Goal: Contribute content: Add original content to the website for others to see

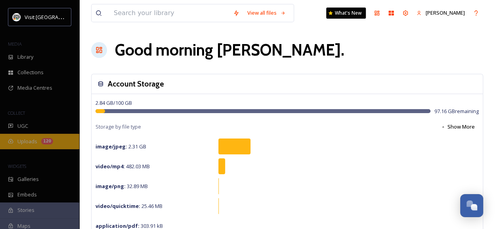
click at [29, 139] on span "Uploads" at bounding box center [27, 142] width 20 height 8
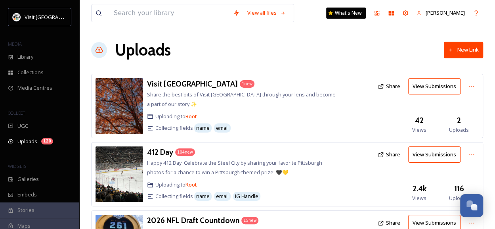
scroll to position [39, 0]
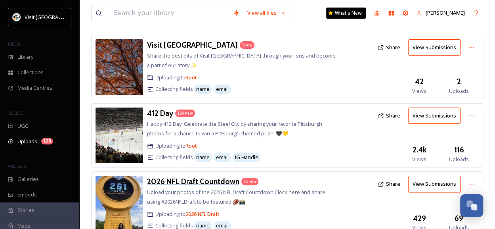
click at [208, 181] on h3 "2026 NFL Draft Countdown" at bounding box center [193, 181] width 92 height 10
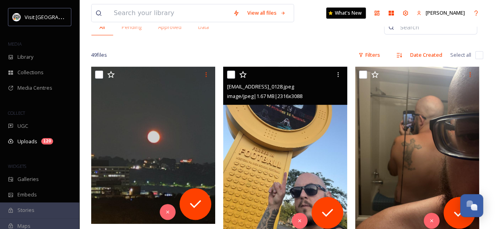
scroll to position [224, 0]
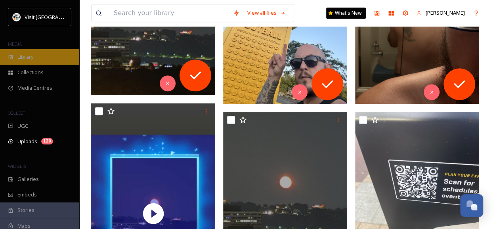
click at [28, 49] on div "Library" at bounding box center [39, 56] width 79 height 15
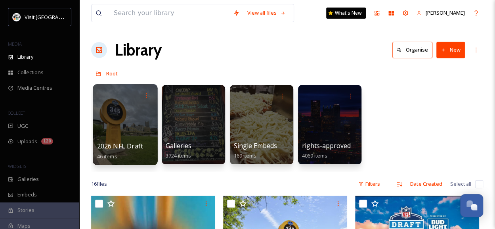
click at [118, 122] on div at bounding box center [125, 124] width 65 height 81
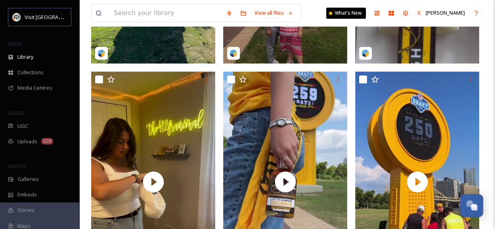
scroll to position [440, 0]
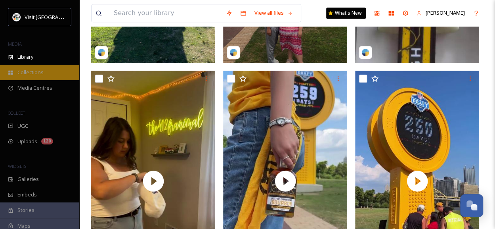
click at [30, 72] on span "Collections" at bounding box center [30, 73] width 26 height 8
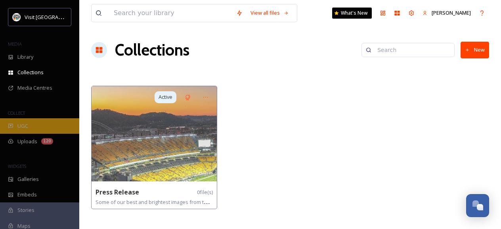
click at [27, 130] on div "UGC" at bounding box center [39, 125] width 79 height 15
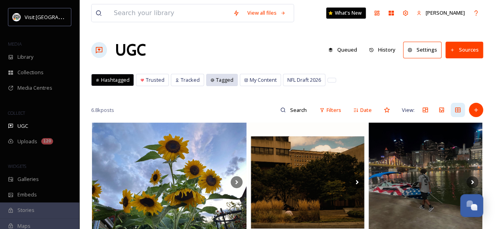
click at [228, 80] on span "Tagged" at bounding box center [224, 80] width 17 height 8
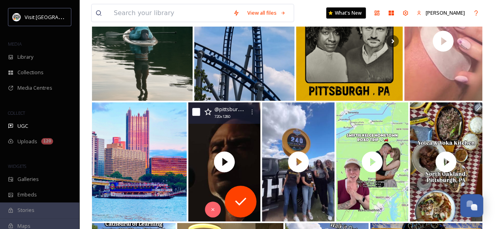
scroll to position [1226, 0]
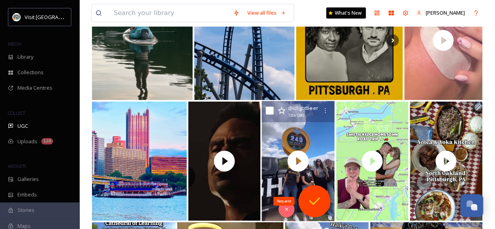
click at [316, 191] on div "Request" at bounding box center [315, 201] width 32 height 32
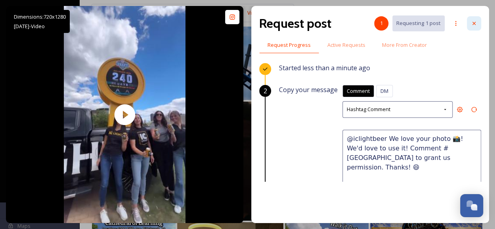
click at [475, 24] on icon at bounding box center [473, 23] width 3 height 3
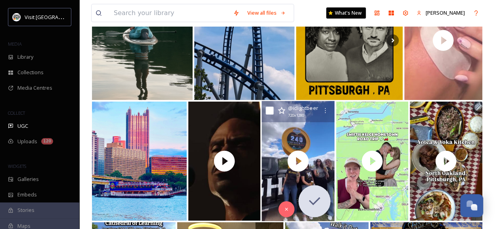
click at [270, 110] on input "checkbox" at bounding box center [270, 111] width 8 height 8
checkbox input "true"
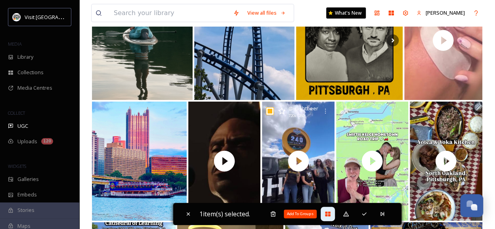
click at [326, 213] on icon at bounding box center [328, 213] width 6 height 6
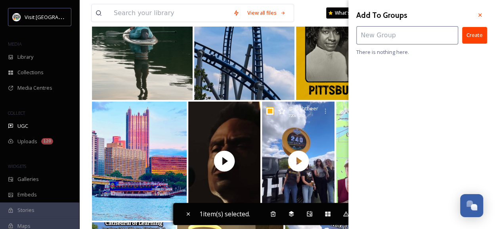
click at [387, 43] on input at bounding box center [407, 35] width 102 height 18
type input "nfl"
click at [482, 15] on icon at bounding box center [480, 15] width 6 height 6
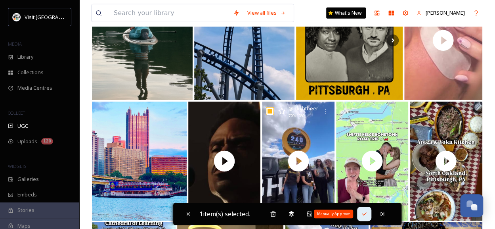
click at [367, 212] on icon at bounding box center [364, 213] width 6 height 6
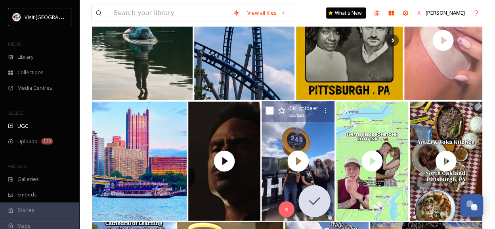
click at [269, 112] on input "checkbox" at bounding box center [270, 111] width 8 height 8
checkbox input "true"
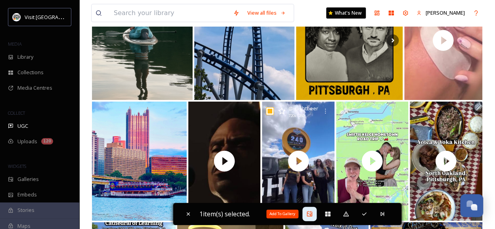
click at [310, 211] on icon at bounding box center [309, 213] width 6 height 6
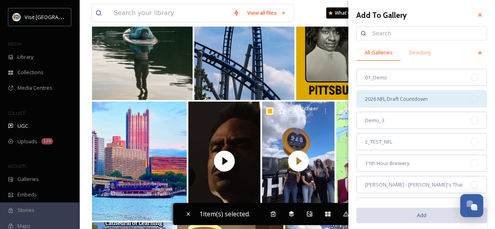
click at [424, 102] on span "2026 NFL Draft Countdown" at bounding box center [396, 99] width 63 height 8
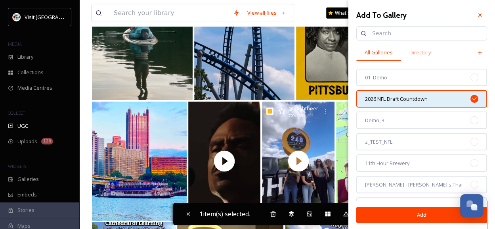
click at [403, 218] on button "Add" at bounding box center [421, 214] width 131 height 16
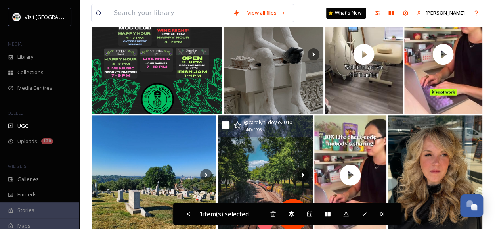
scroll to position [1579, 0]
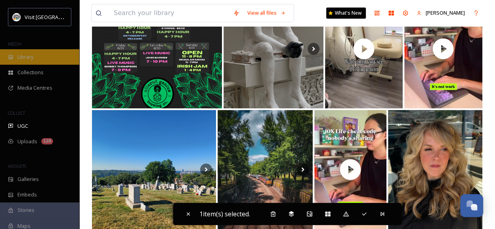
click at [37, 57] on div "Library" at bounding box center [39, 56] width 79 height 15
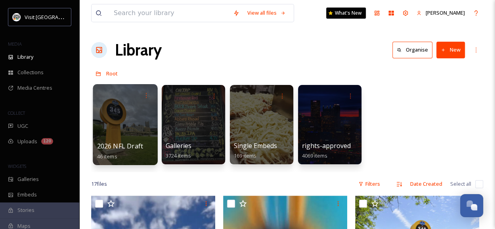
click at [118, 127] on div at bounding box center [125, 124] width 65 height 81
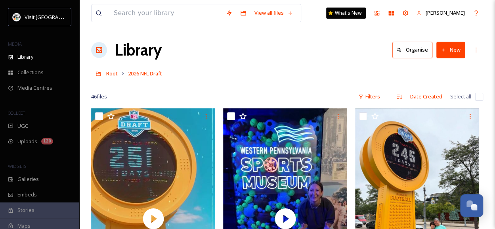
scroll to position [107, 0]
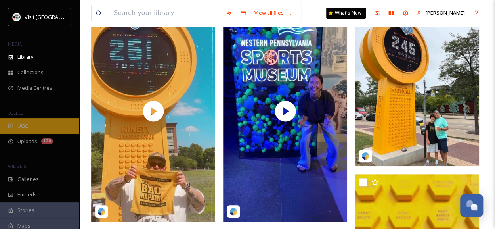
click at [49, 124] on div "UGC" at bounding box center [39, 125] width 79 height 15
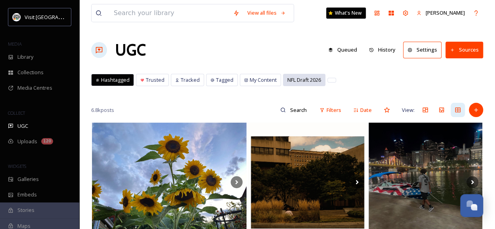
click at [300, 82] on span "NFL Draft 2026" at bounding box center [304, 80] width 34 height 8
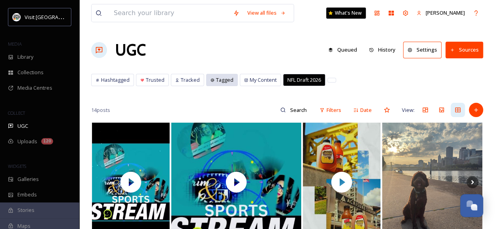
click at [217, 78] on span "Tagged" at bounding box center [224, 80] width 17 height 8
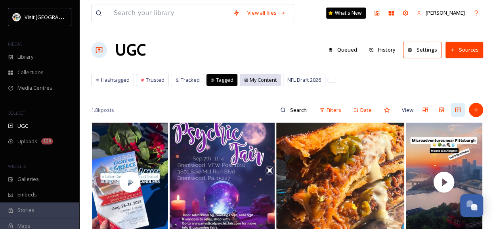
click at [251, 80] on span "My Content" at bounding box center [263, 80] width 27 height 8
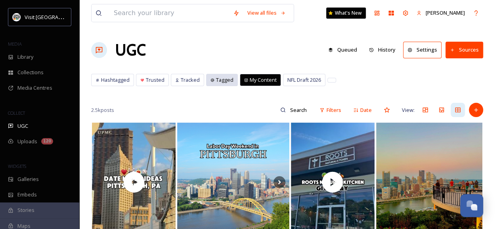
click at [222, 79] on span "Tagged" at bounding box center [224, 80] width 17 height 8
